Goal: Information Seeking & Learning: Learn about a topic

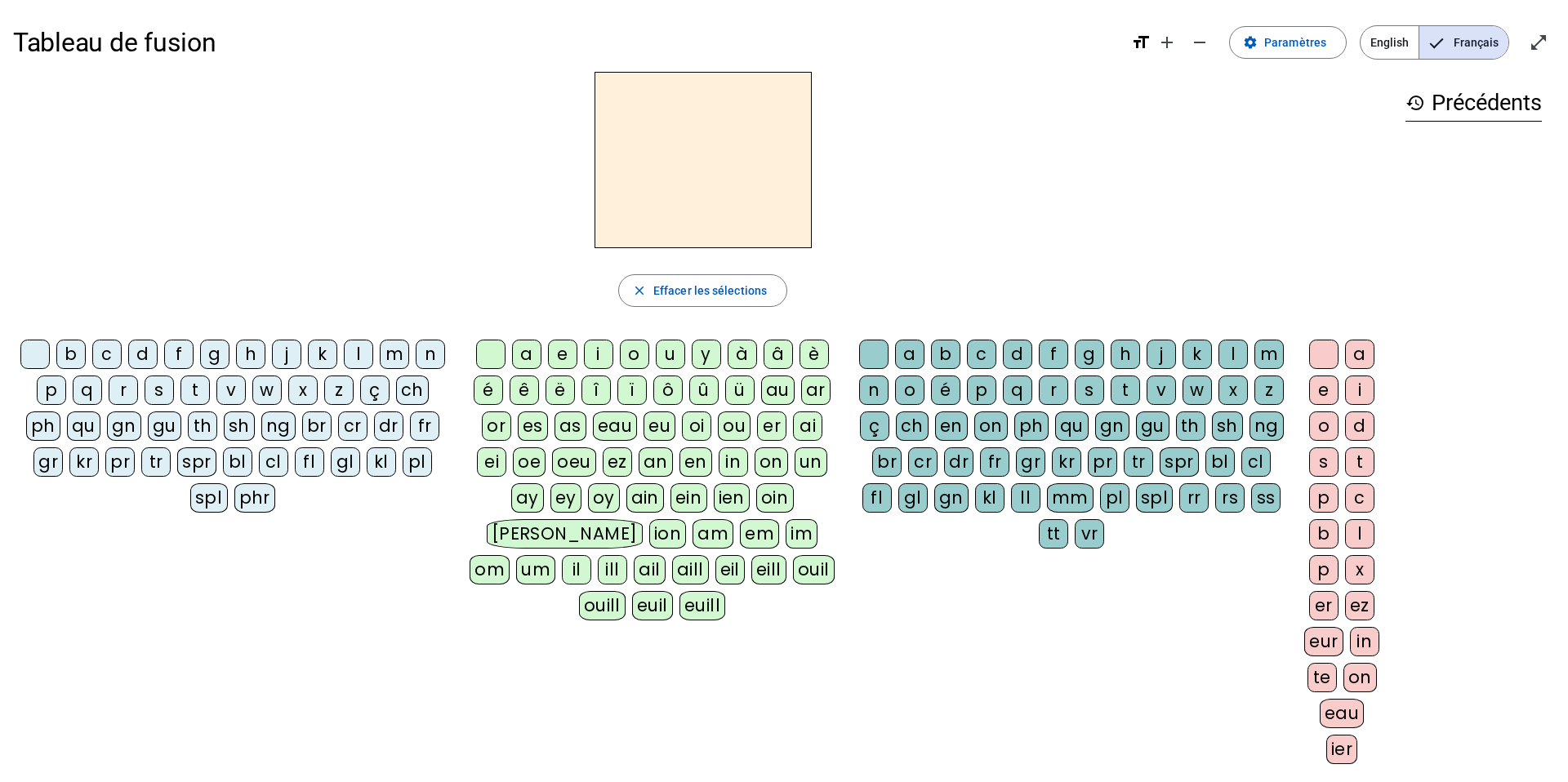
click at [90, 394] on div "q" at bounding box center [87, 390] width 30 height 30
click at [668, 354] on div "u" at bounding box center [671, 354] width 30 height 30
click at [494, 353] on div at bounding box center [491, 354] width 30 height 30
click at [86, 430] on div "qu" at bounding box center [84, 427] width 33 height 30
click at [657, 458] on div "an" at bounding box center [656, 463] width 34 height 30
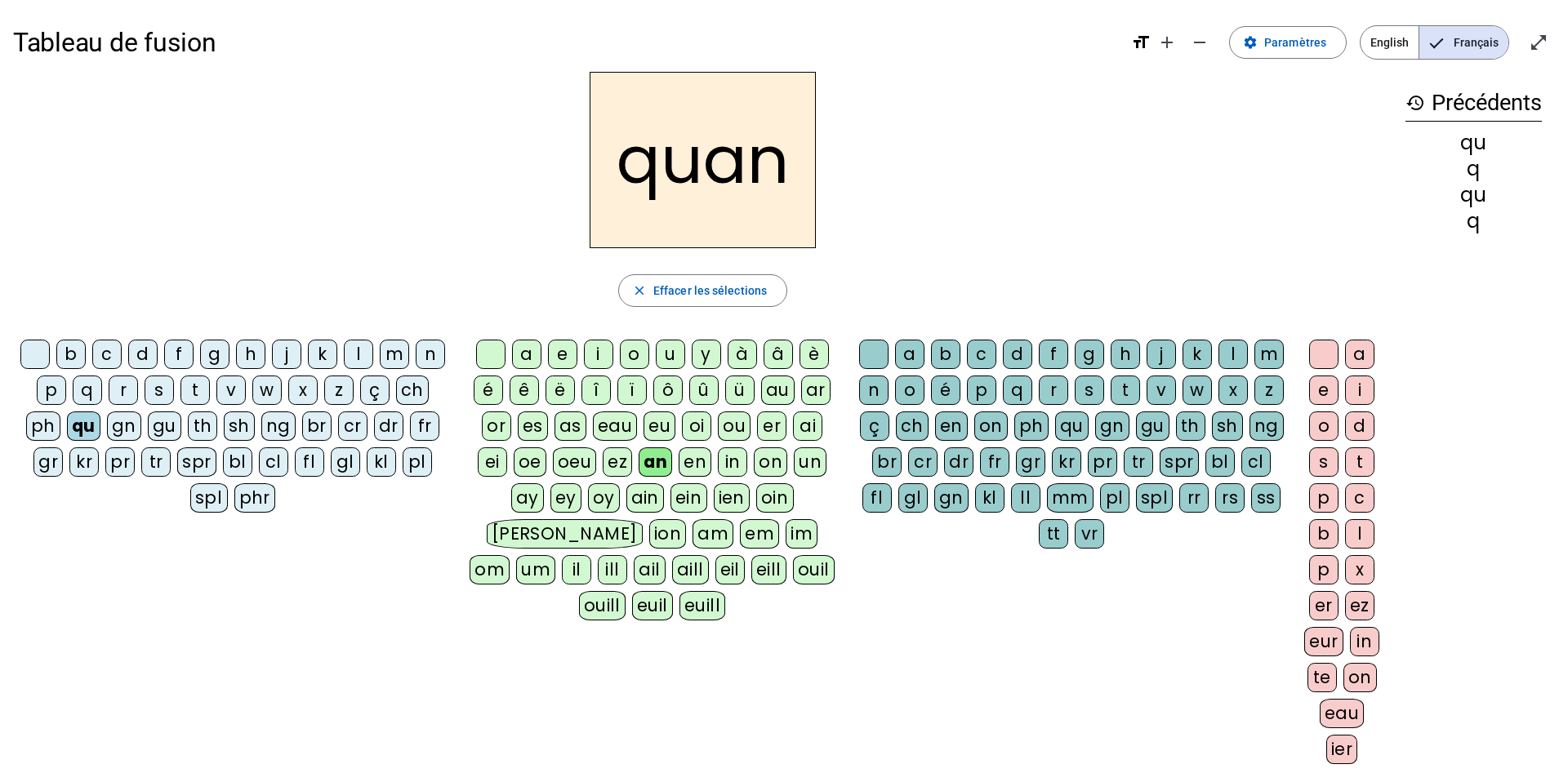
click at [1024, 348] on div "d" at bounding box center [1018, 354] width 30 height 30
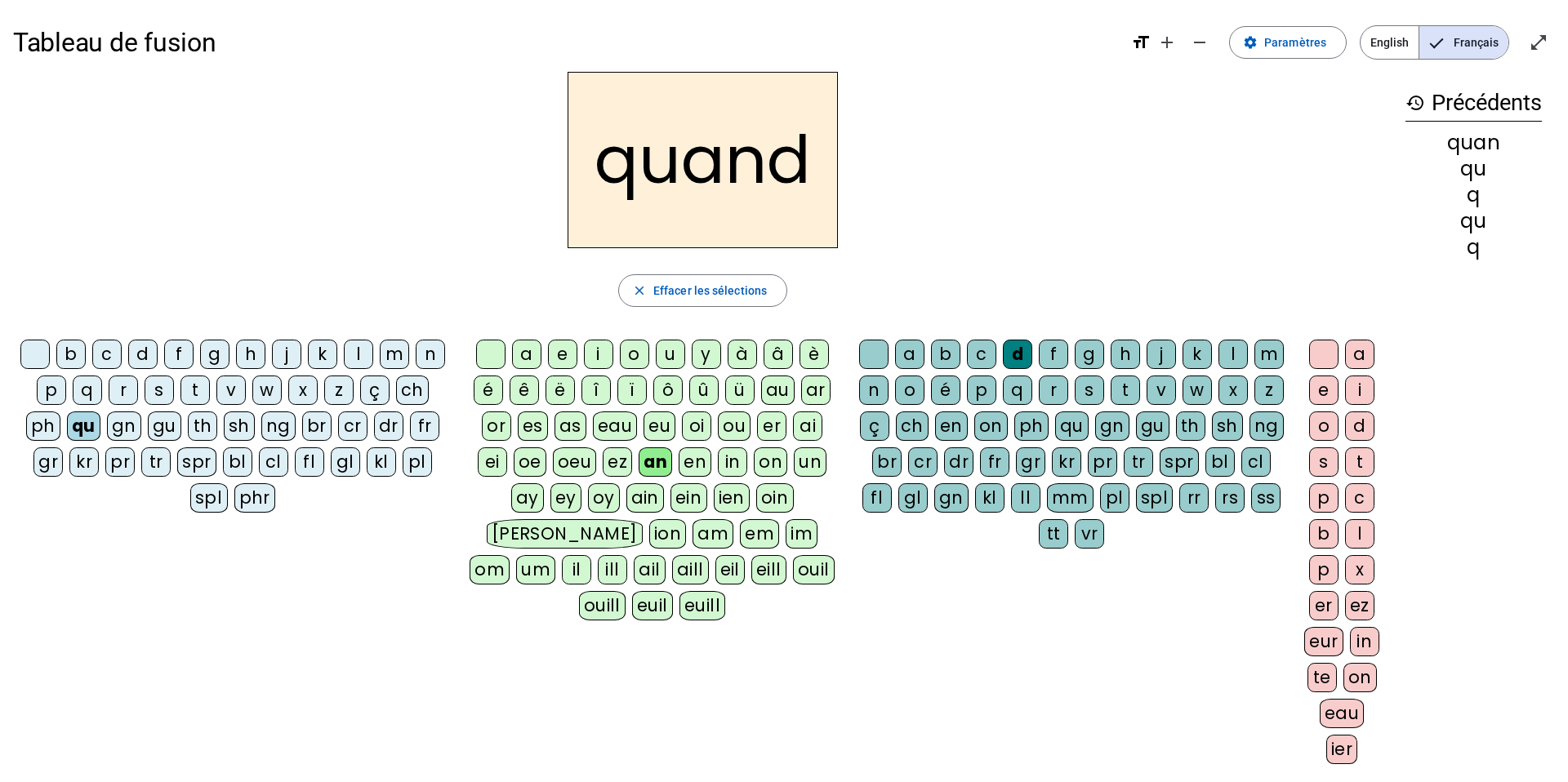
click at [1126, 393] on div "t" at bounding box center [1125, 390] width 30 height 30
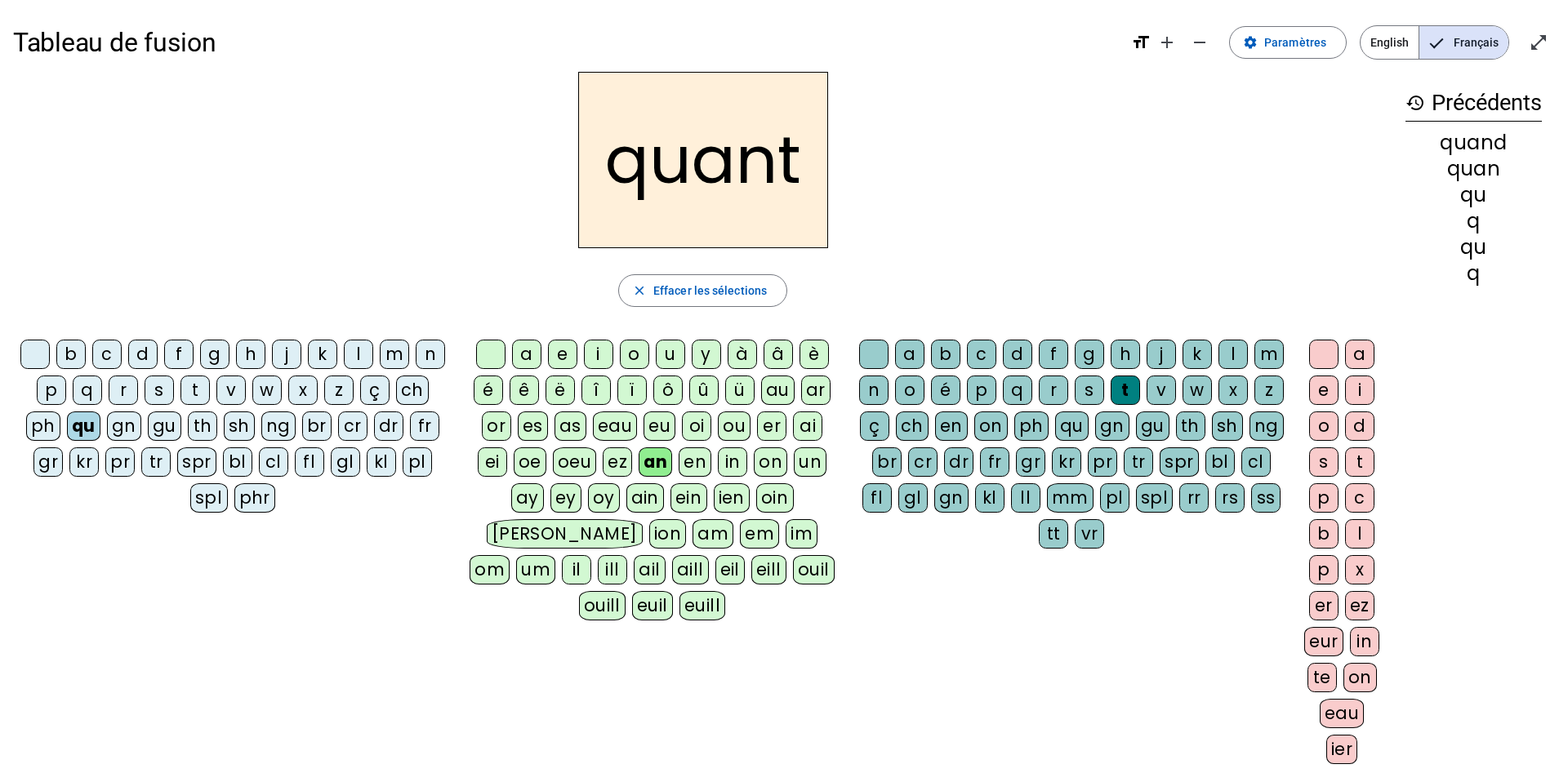
click at [166, 424] on div "gu" at bounding box center [164, 427] width 33 height 30
click at [33, 357] on div at bounding box center [35, 354] width 30 height 30
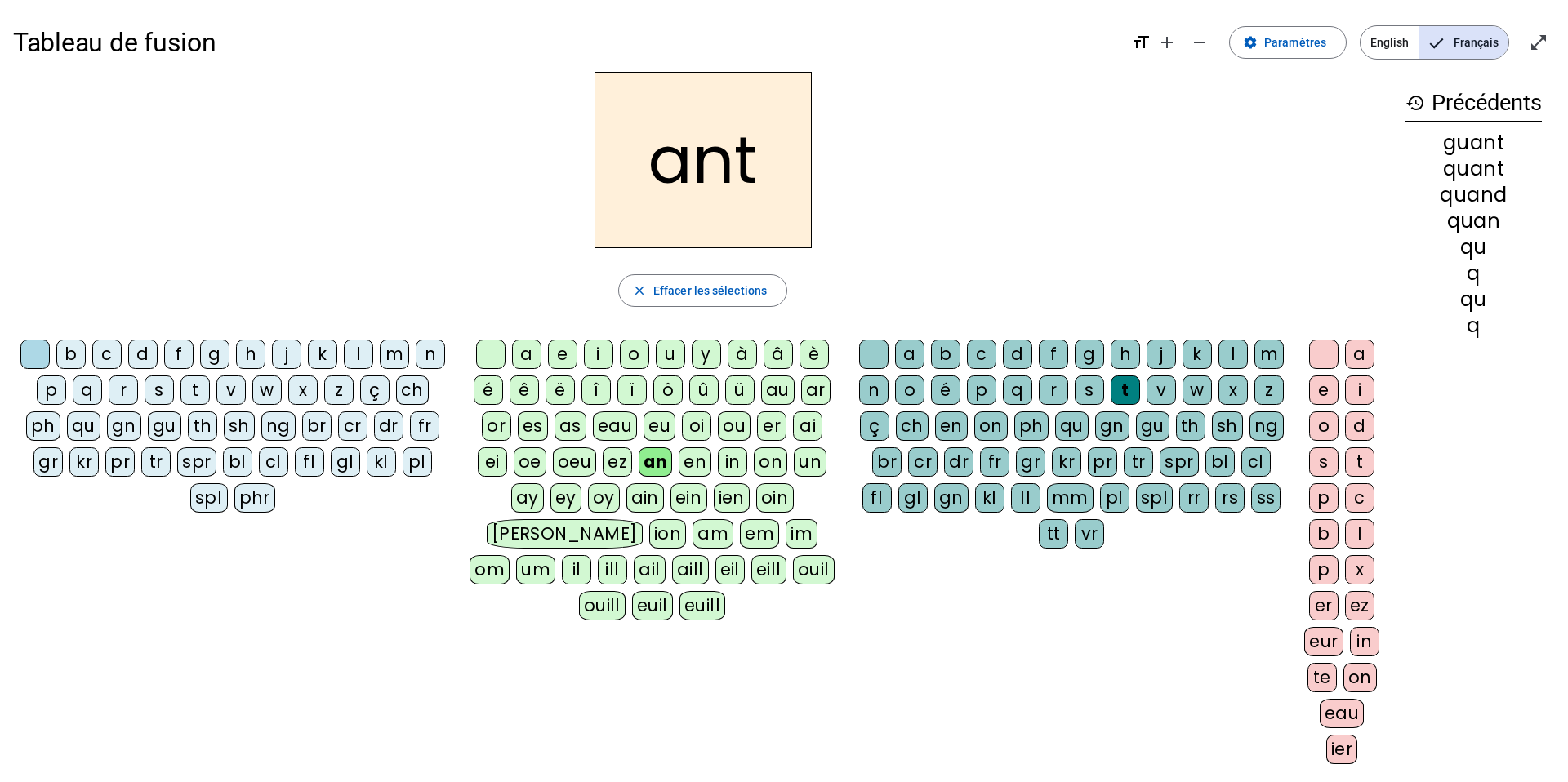
click at [224, 348] on div "g" at bounding box center [215, 354] width 30 height 30
click at [38, 360] on div at bounding box center [35, 354] width 30 height 30
click at [414, 395] on div "ch" at bounding box center [412, 390] width 32 height 30
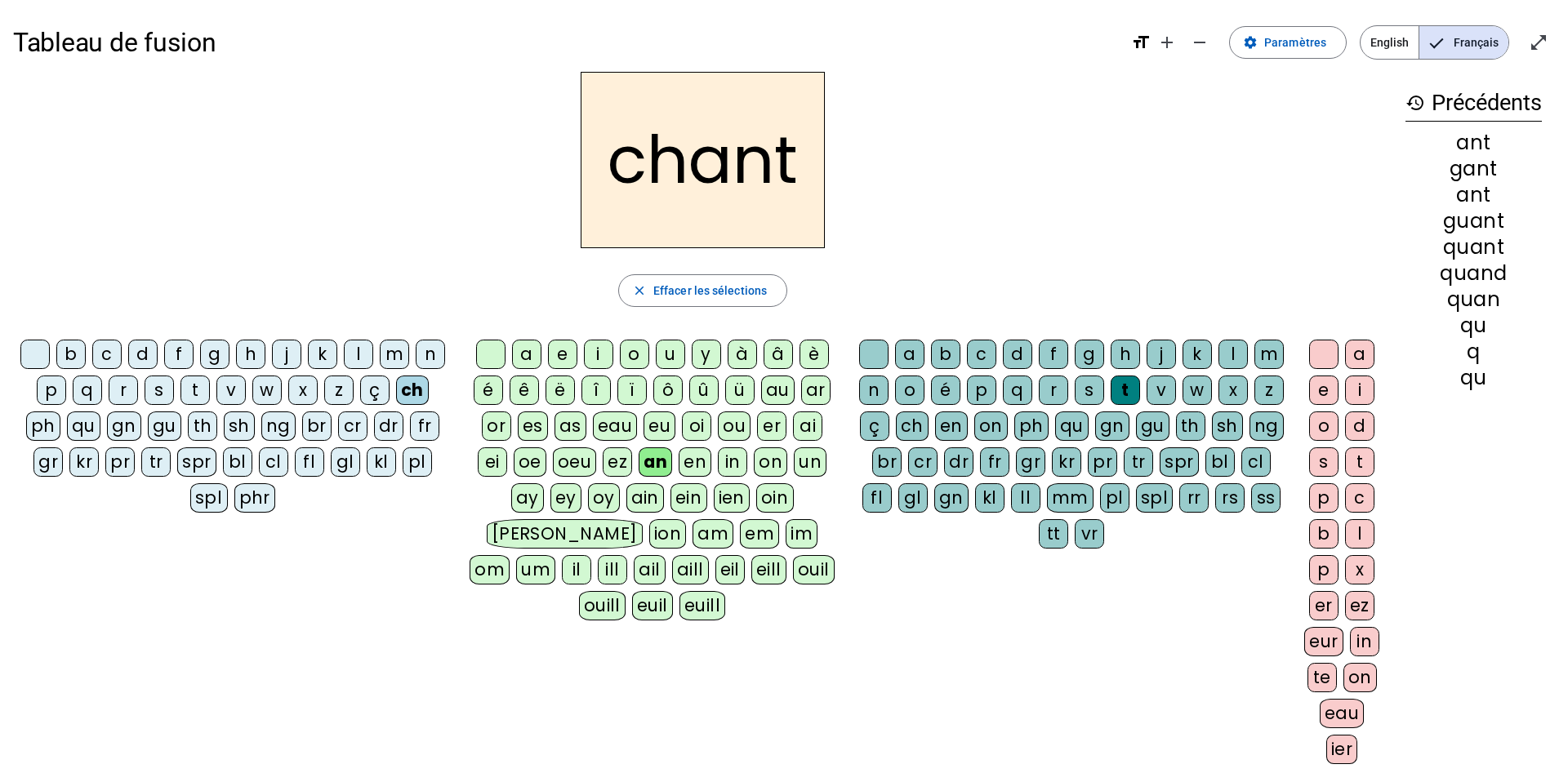
click at [1319, 400] on div "e" at bounding box center [1324, 390] width 30 height 30
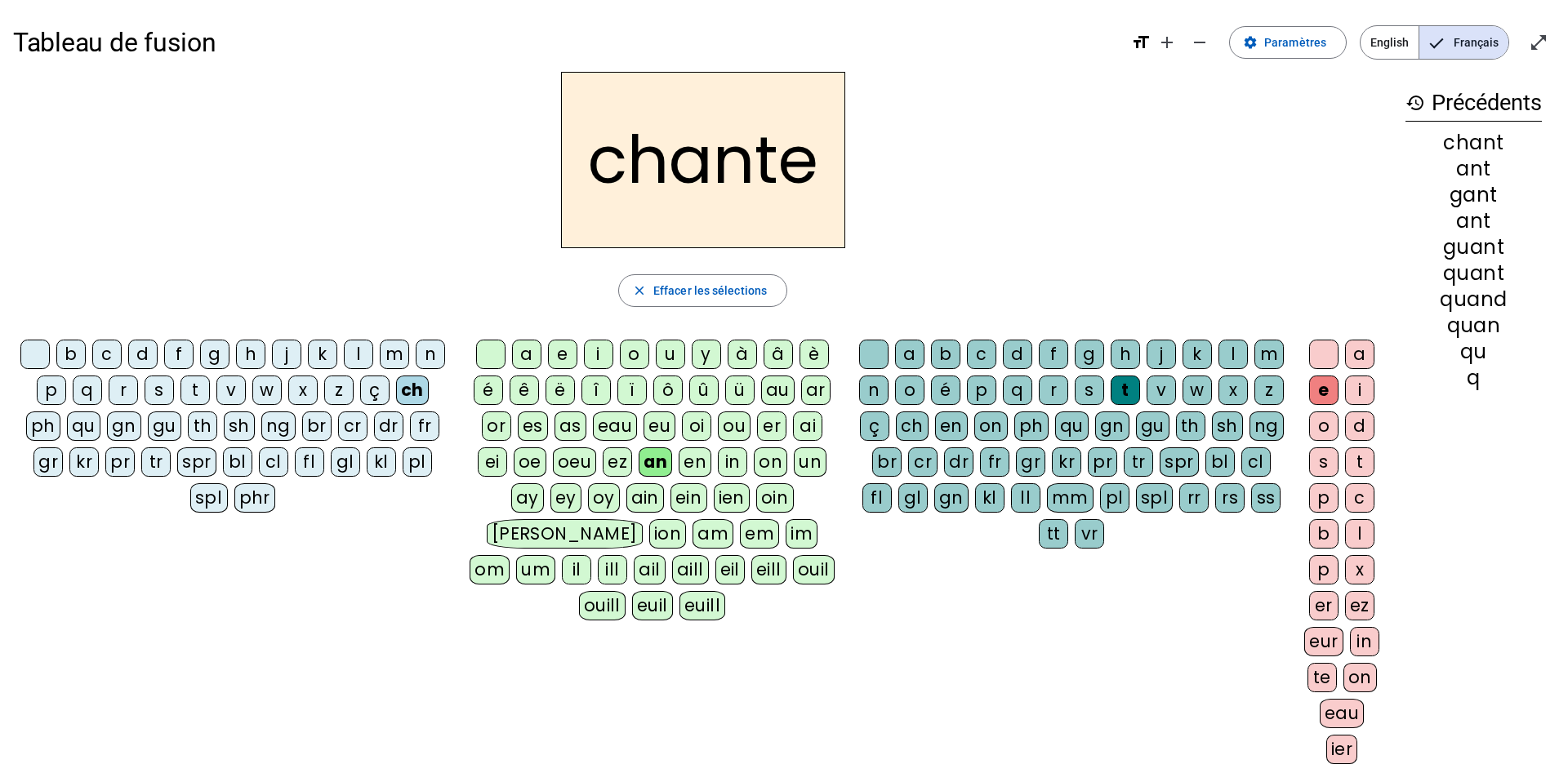
click at [1355, 612] on div "ez" at bounding box center [1360, 606] width 30 height 30
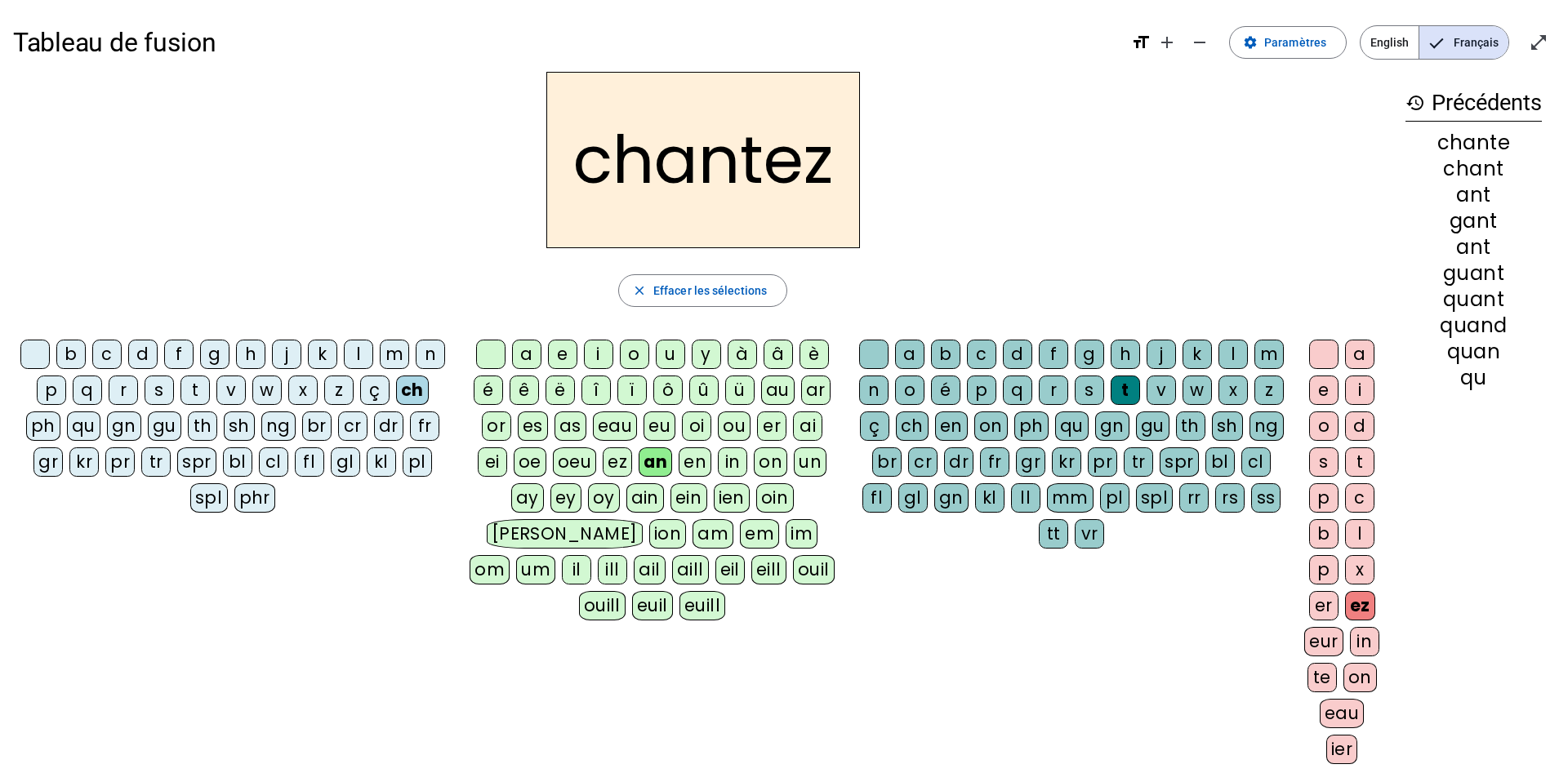
click at [657, 426] on div "eu" at bounding box center [659, 427] width 31 height 30
click at [663, 469] on div "an" at bounding box center [656, 463] width 34 height 30
click at [836, 167] on h2 "chantez" at bounding box center [703, 160] width 313 height 176
click at [830, 161] on h2 "chantez" at bounding box center [703, 160] width 313 height 176
click at [1326, 642] on div "eur" at bounding box center [1324, 642] width 39 height 30
